Goal: Transaction & Acquisition: Purchase product/service

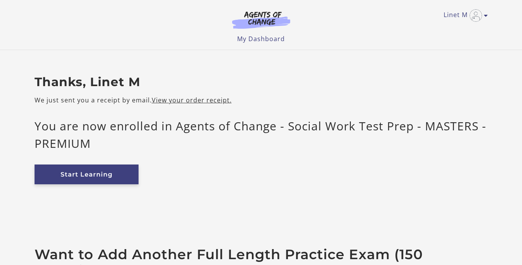
click at [94, 173] on link "Start Learning" at bounding box center [87, 175] width 104 height 20
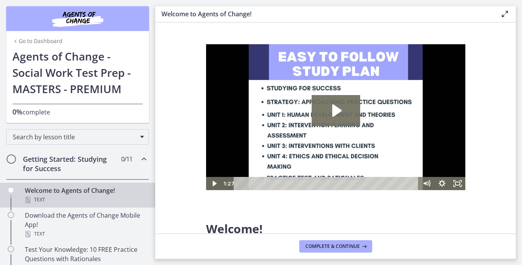
click at [68, 16] on img "Chapters" at bounding box center [77, 18] width 93 height 19
click at [91, 22] on img "Chapters" at bounding box center [77, 18] width 93 height 19
click at [83, 19] on img "Chapters" at bounding box center [77, 18] width 93 height 19
click at [64, 17] on img "Chapters" at bounding box center [77, 18] width 93 height 19
click at [46, 38] on link "Go to Dashboard" at bounding box center [37, 41] width 50 height 8
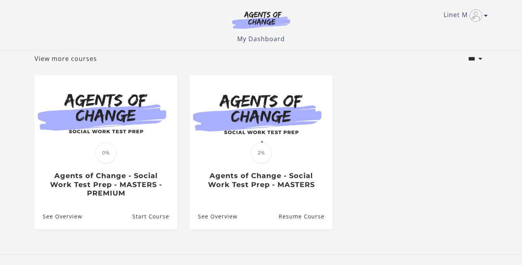
scroll to position [47, 0]
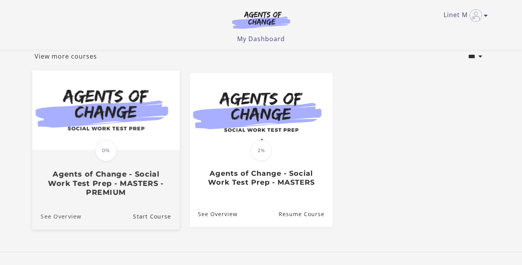
click at [65, 217] on link "See Overview" at bounding box center [56, 216] width 49 height 26
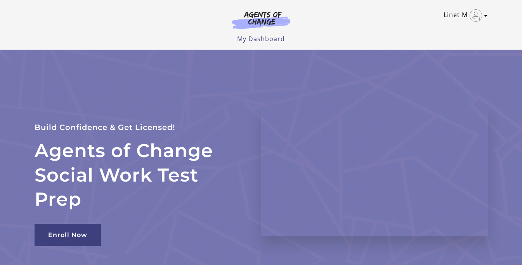
click at [478, 16] on img "Toggle menu" at bounding box center [475, 15] width 12 height 12
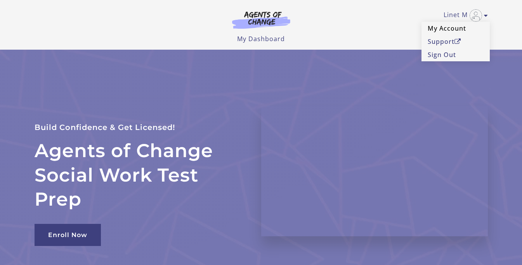
click at [461, 30] on link "My Account" at bounding box center [455, 28] width 68 height 13
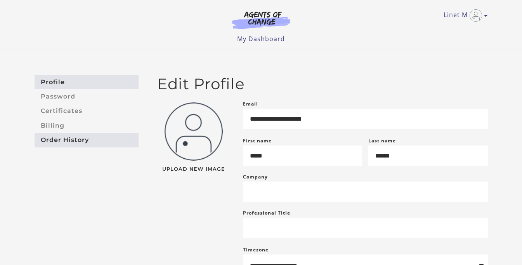
click at [72, 143] on link "Order History" at bounding box center [87, 140] width 104 height 14
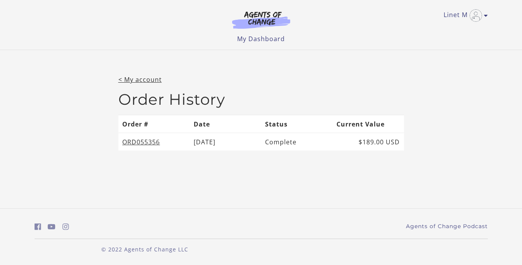
click at [269, 19] on img at bounding box center [261, 20] width 74 height 18
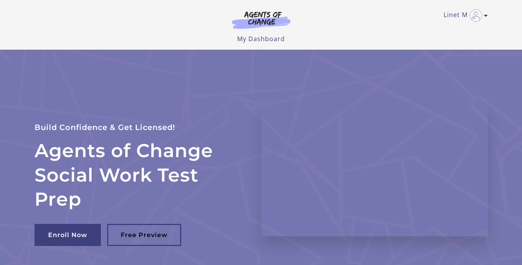
click at [254, 20] on img at bounding box center [261, 20] width 74 height 18
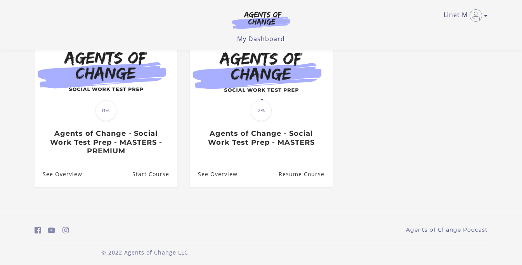
scroll to position [88, 0]
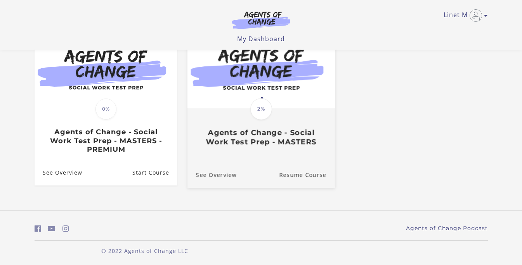
click at [281, 121] on div "Translation missing: en.liquid.partials.dashboard_course_card.progress_descript…" at bounding box center [260, 127] width 147 height 37
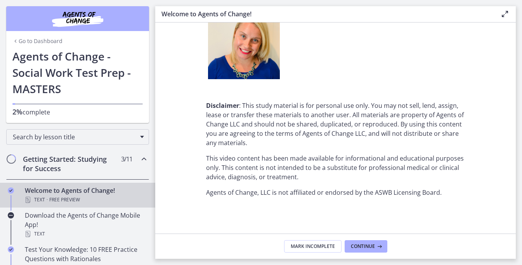
click at [37, 44] on link "Go to Dashboard" at bounding box center [37, 41] width 50 height 8
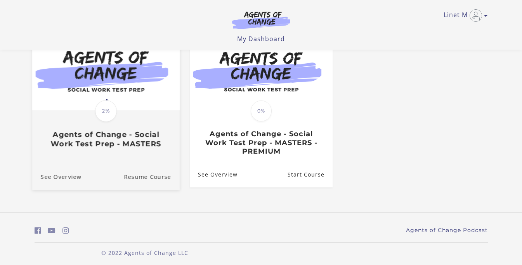
scroll to position [92, 0]
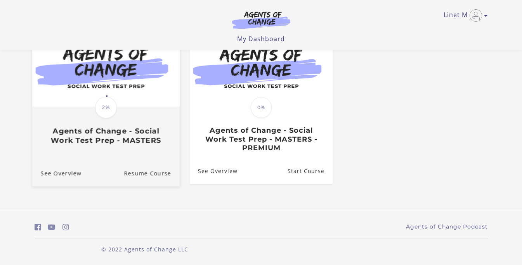
click at [110, 159] on div "Translation missing: en.liquid.partials.dashboard_course_card.progress_descript…" at bounding box center [105, 107] width 147 height 159
click at [120, 135] on h3 "Agents of Change - Social Work Test Prep - MASTERS" at bounding box center [105, 136] width 130 height 18
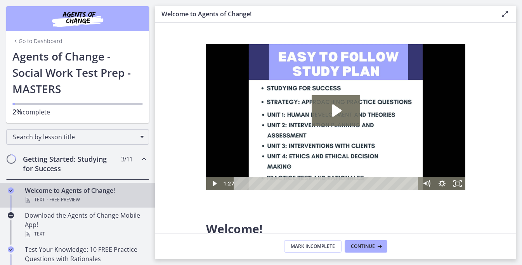
click at [29, 41] on link "Go to Dashboard" at bounding box center [37, 41] width 50 height 8
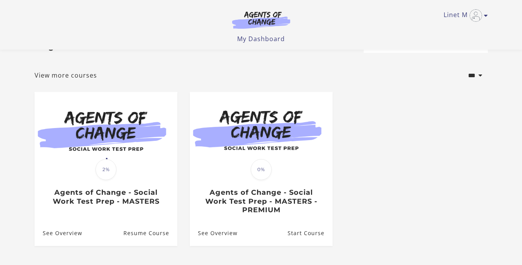
scroll to position [80, 0]
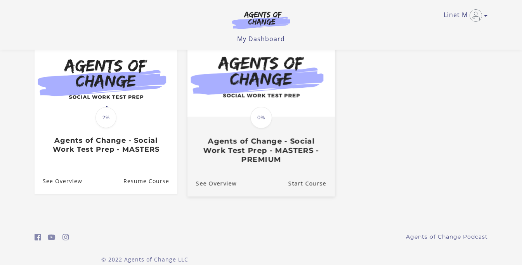
click at [251, 154] on h3 "Agents of Change - Social Work Test Prep - MASTERS - PREMIUM" at bounding box center [261, 150] width 130 height 27
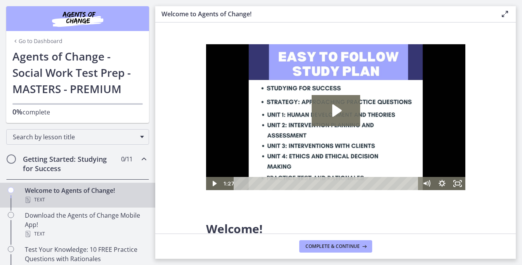
click at [59, 44] on link "Go to Dashboard" at bounding box center [37, 41] width 50 height 8
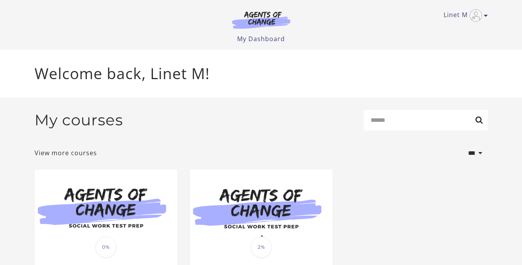
click at [264, 20] on img at bounding box center [261, 20] width 74 height 18
click at [261, 41] on link "My Dashboard" at bounding box center [261, 39] width 48 height 9
click at [256, 39] on link "My Dashboard" at bounding box center [261, 39] width 48 height 9
